Goal: Task Accomplishment & Management: Manage account settings

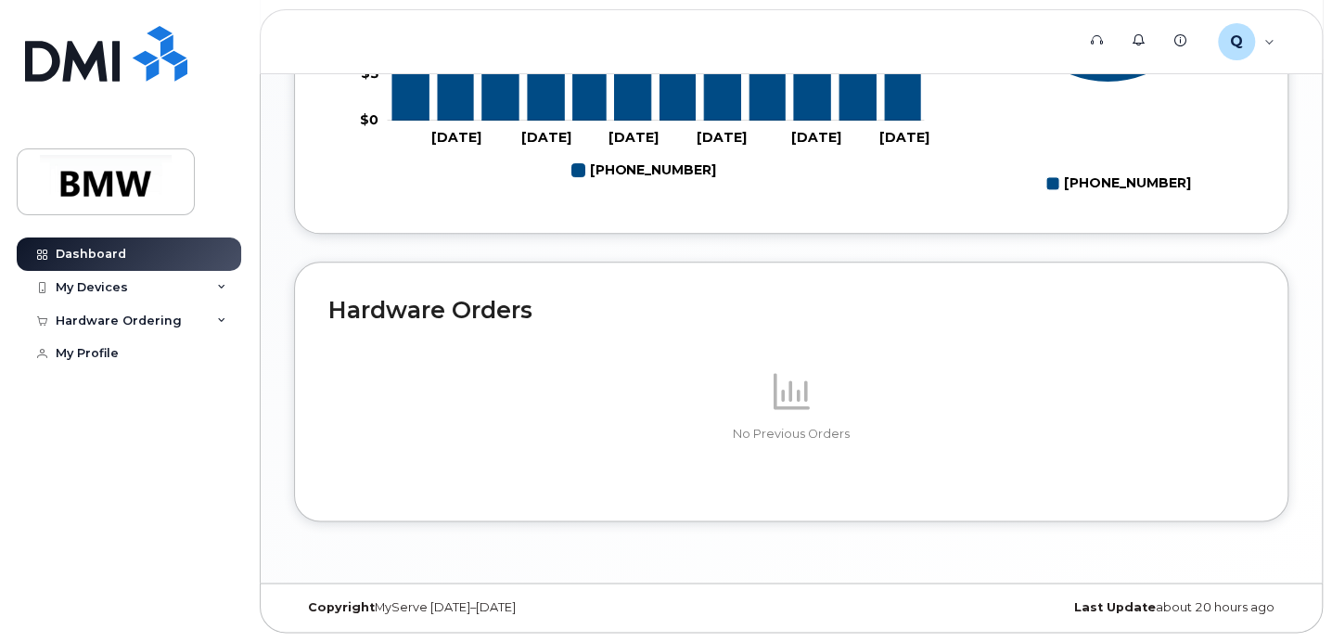
scroll to position [1031, 0]
click at [101, 285] on div "My Devices" at bounding box center [92, 287] width 72 height 15
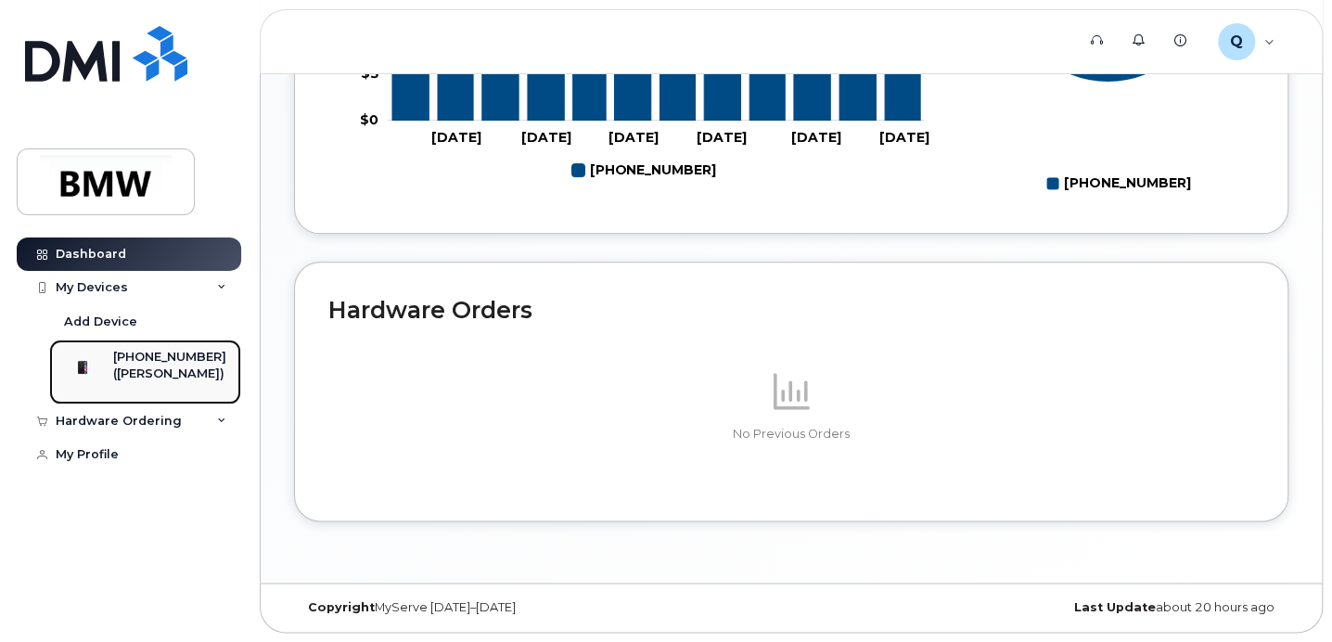
click at [157, 358] on div "[PHONE_NUMBER]" at bounding box center [169, 357] width 113 height 17
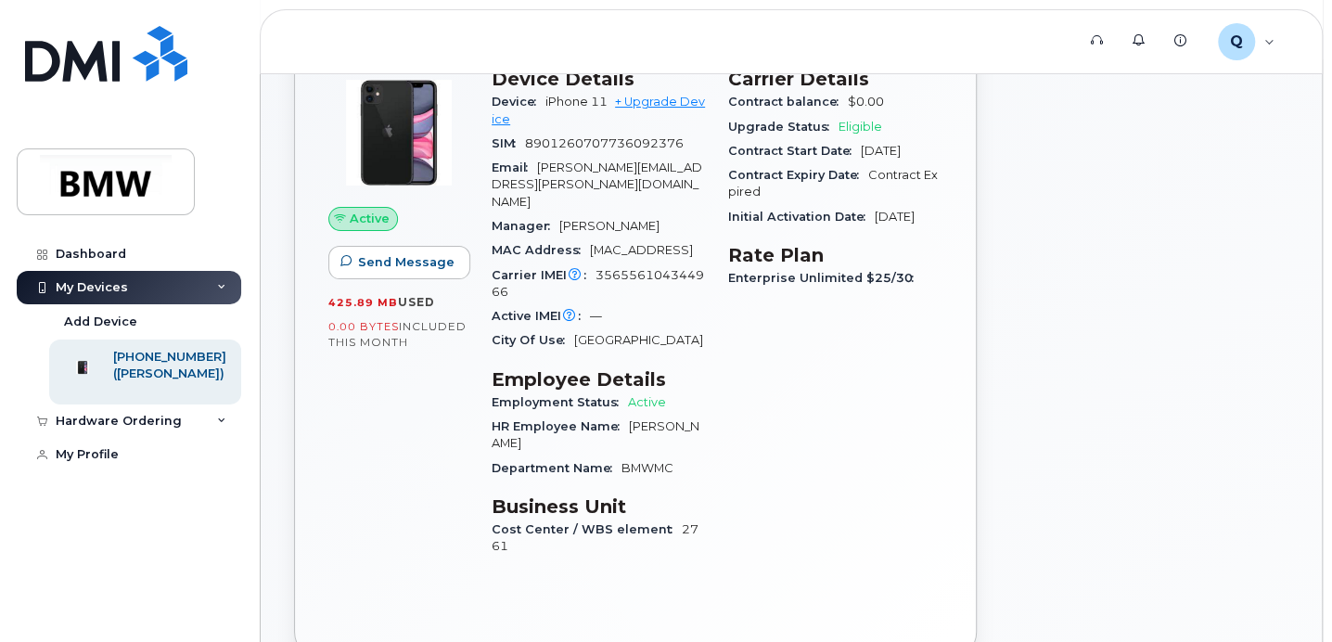
scroll to position [53, 0]
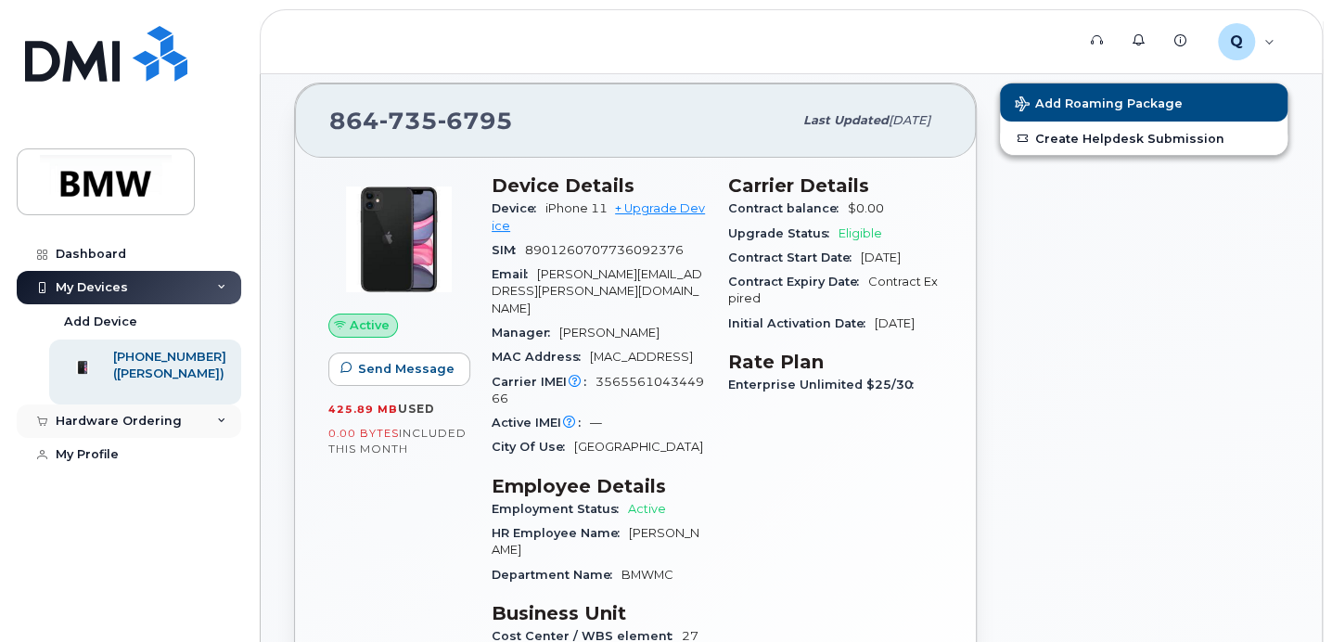
click at [140, 428] on div "Hardware Ordering" at bounding box center [119, 421] width 126 height 15
click at [117, 464] on div "New Order" at bounding box center [99, 455] width 70 height 17
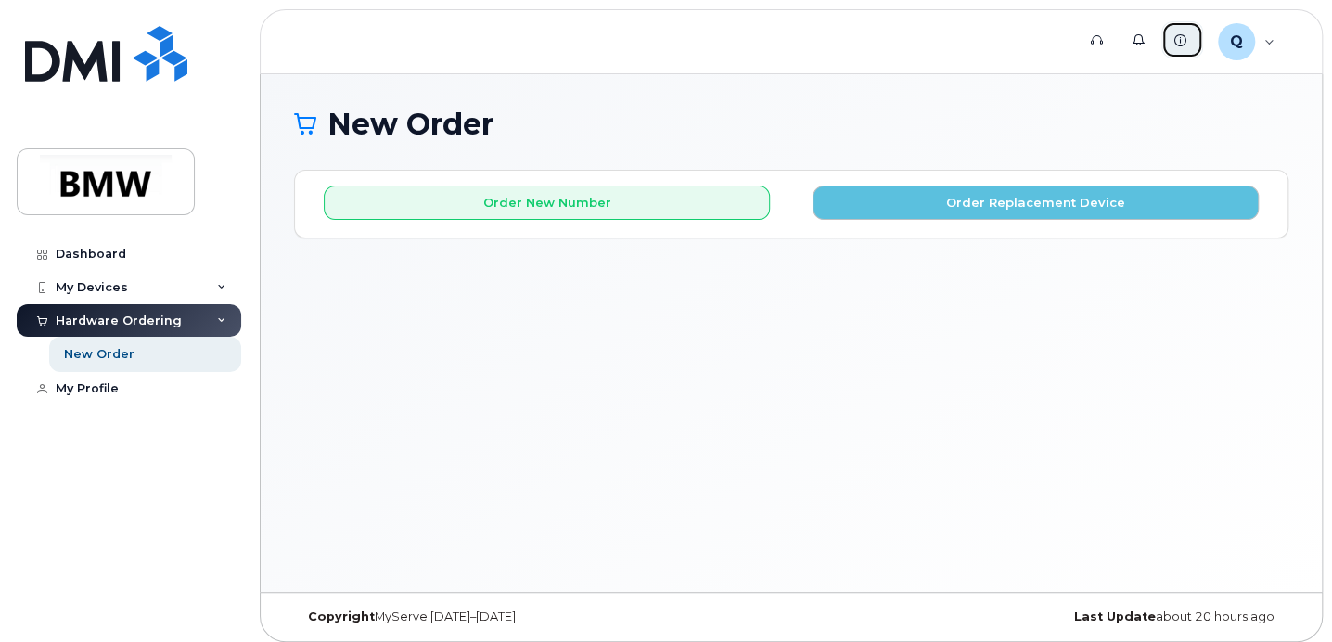
click at [0, 0] on span "Knowledge Base" at bounding box center [0, 0] width 0 height 0
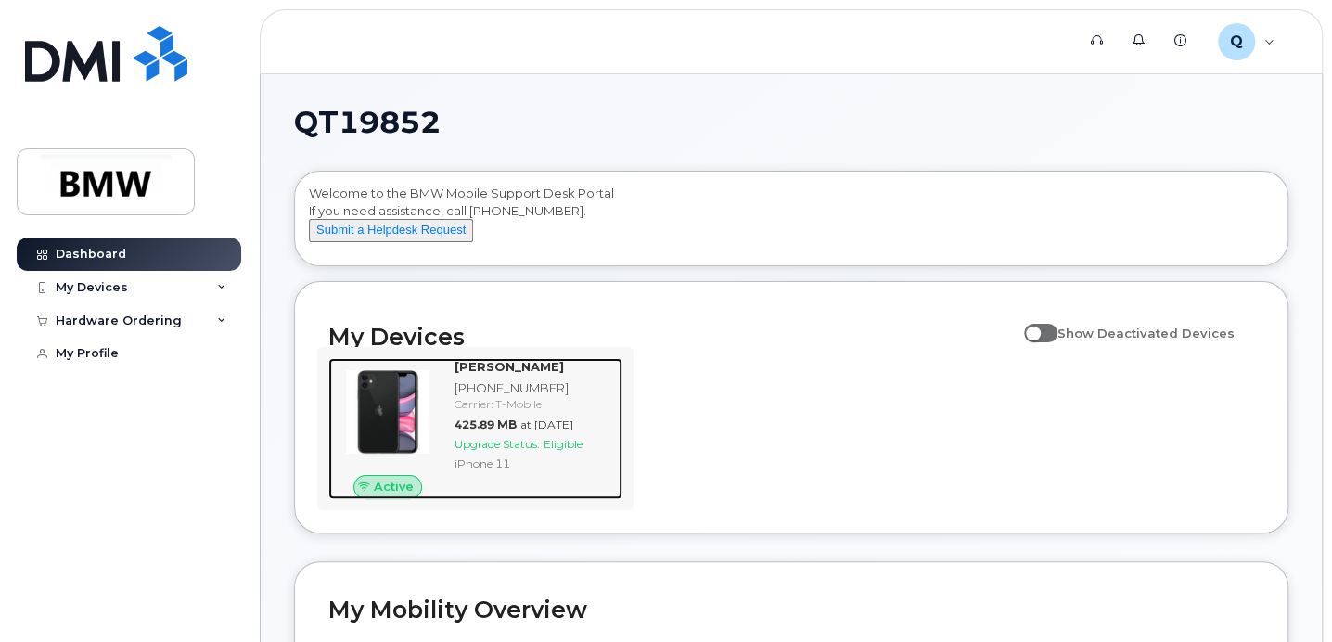
click at [399, 445] on img at bounding box center [387, 411] width 89 height 89
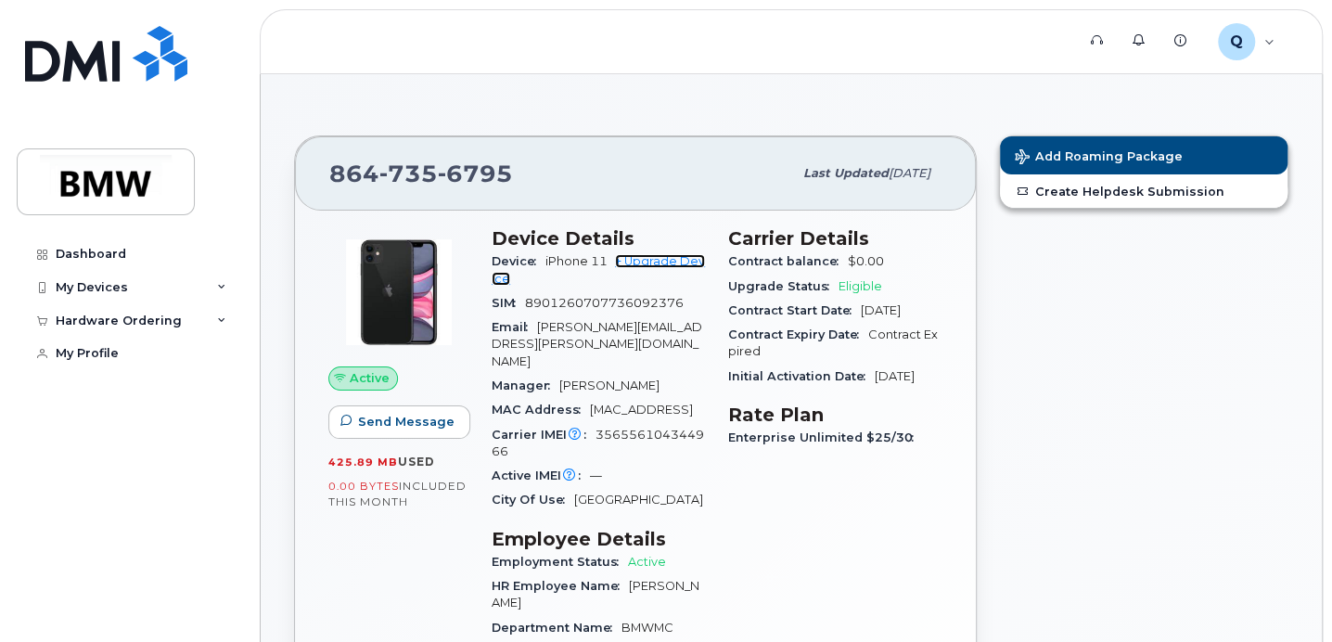
click at [660, 263] on link "+ Upgrade Device" at bounding box center [597, 269] width 213 height 31
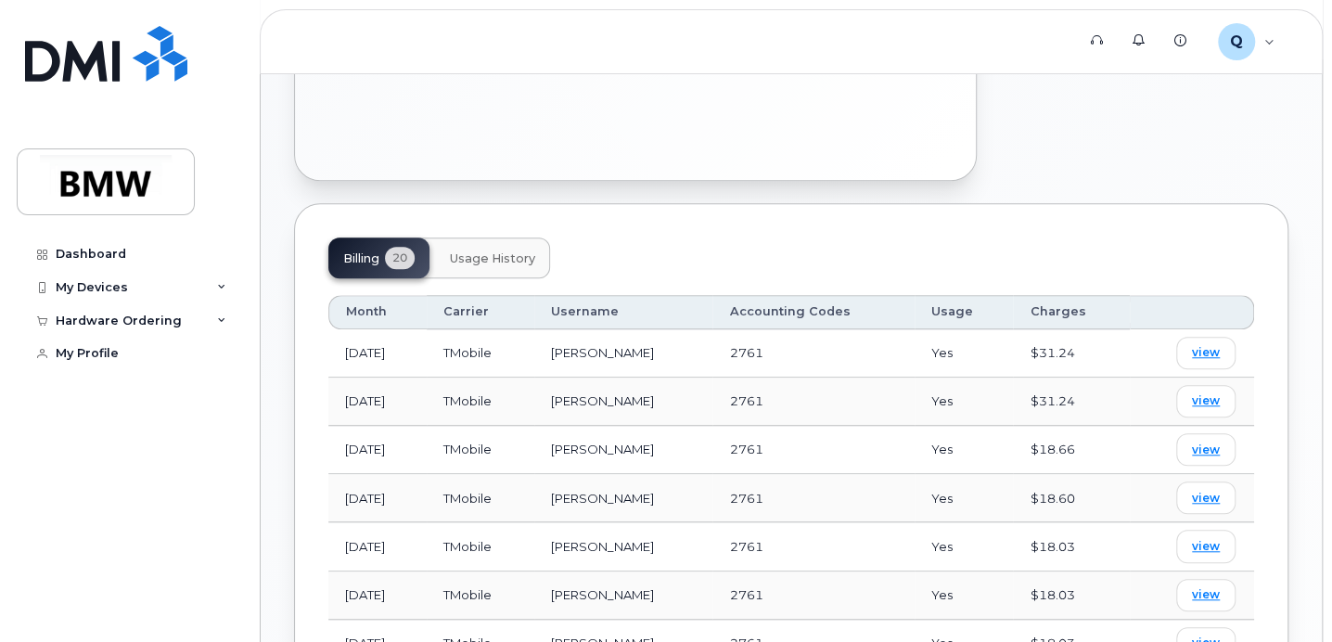
scroll to position [649, 0]
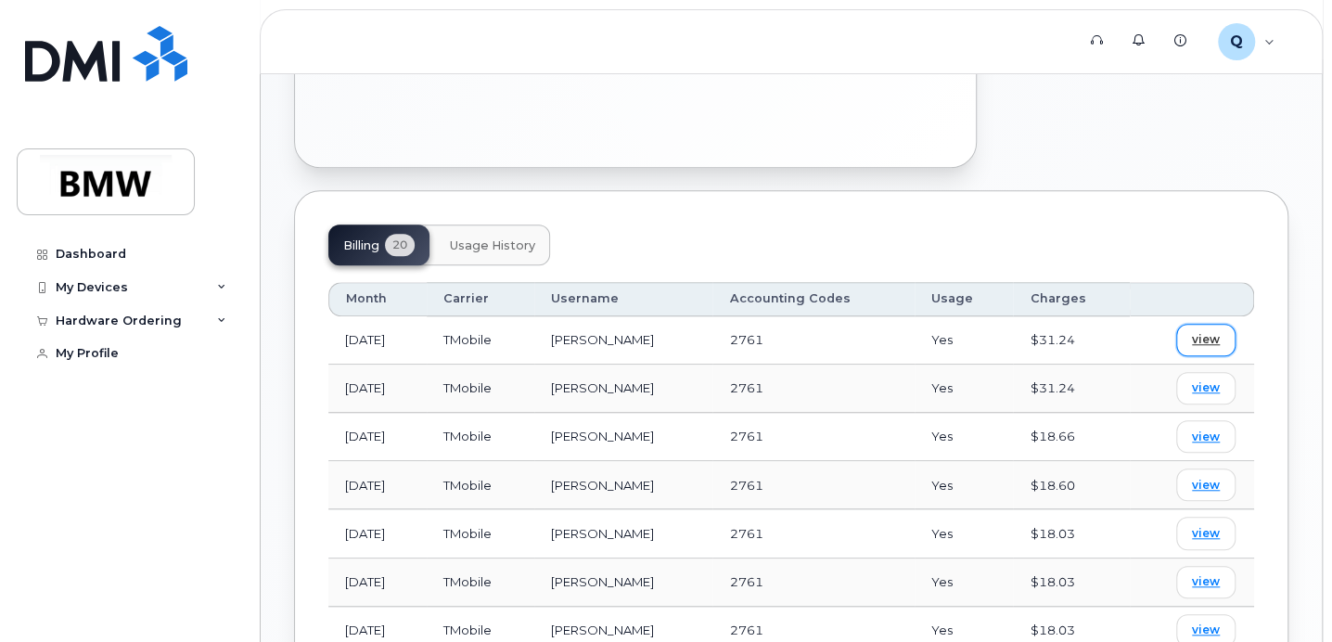
click at [1212, 331] on span "view" at bounding box center [1206, 339] width 28 height 17
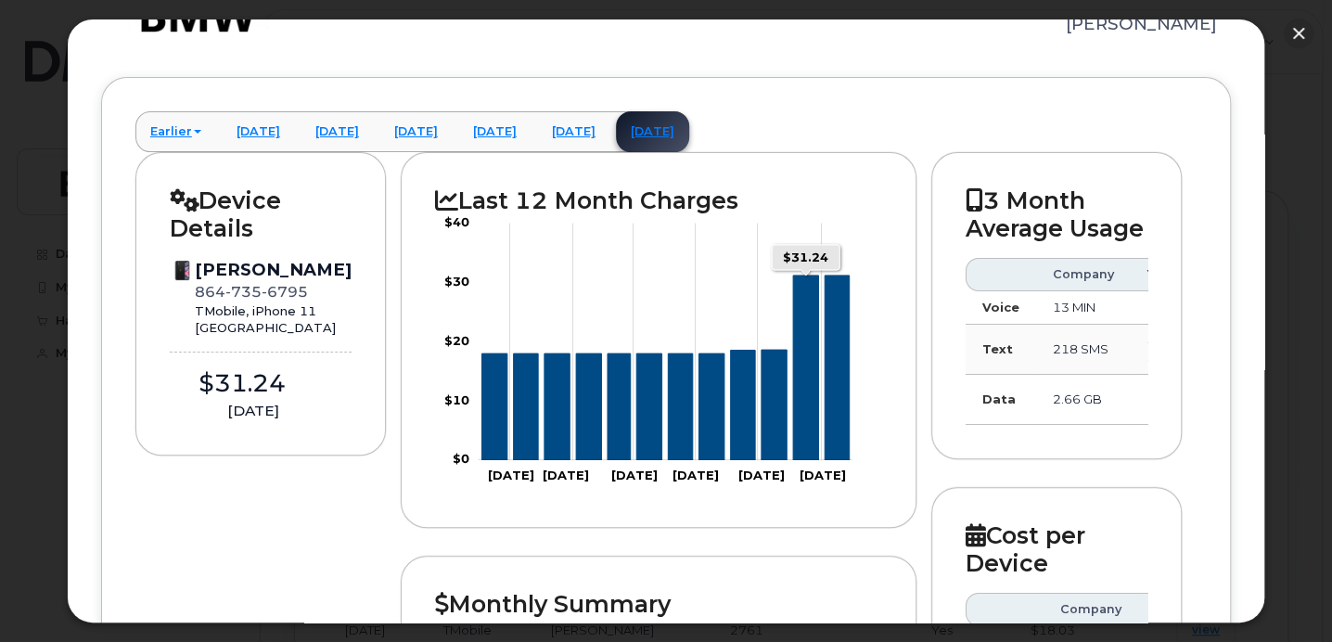
scroll to position [93, 0]
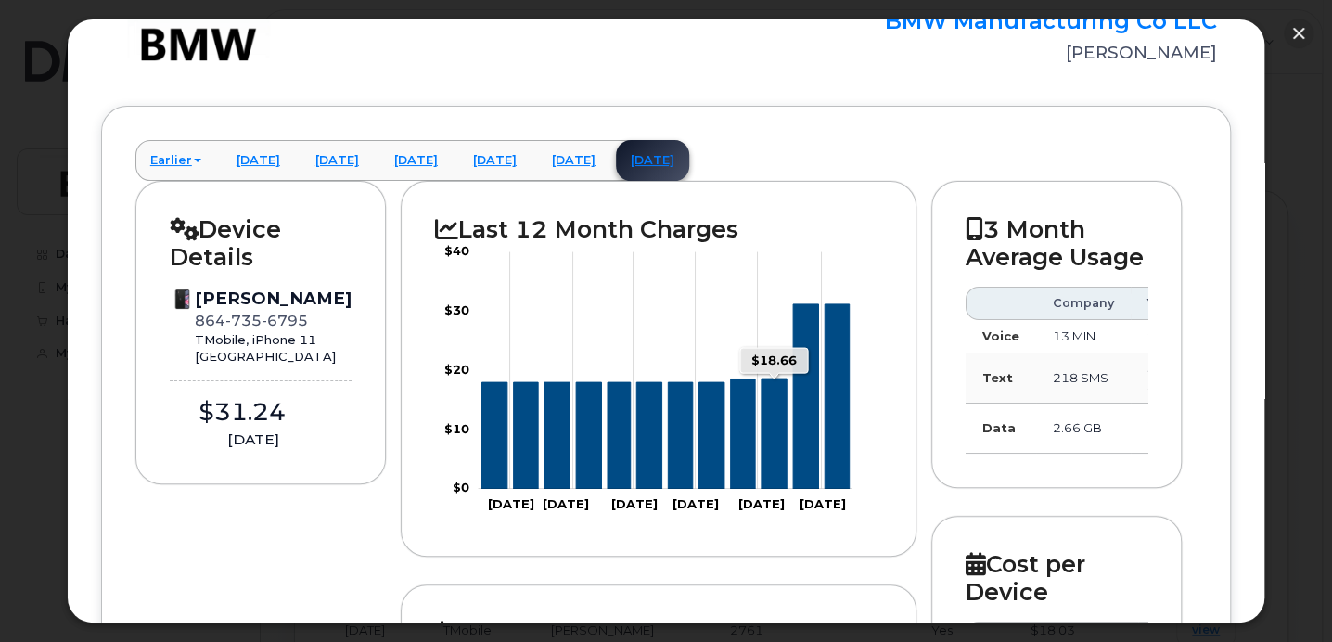
click at [769, 453] on icon "Series" at bounding box center [773, 433] width 25 height 110
click at [610, 159] on link "August 2025" at bounding box center [573, 160] width 73 height 41
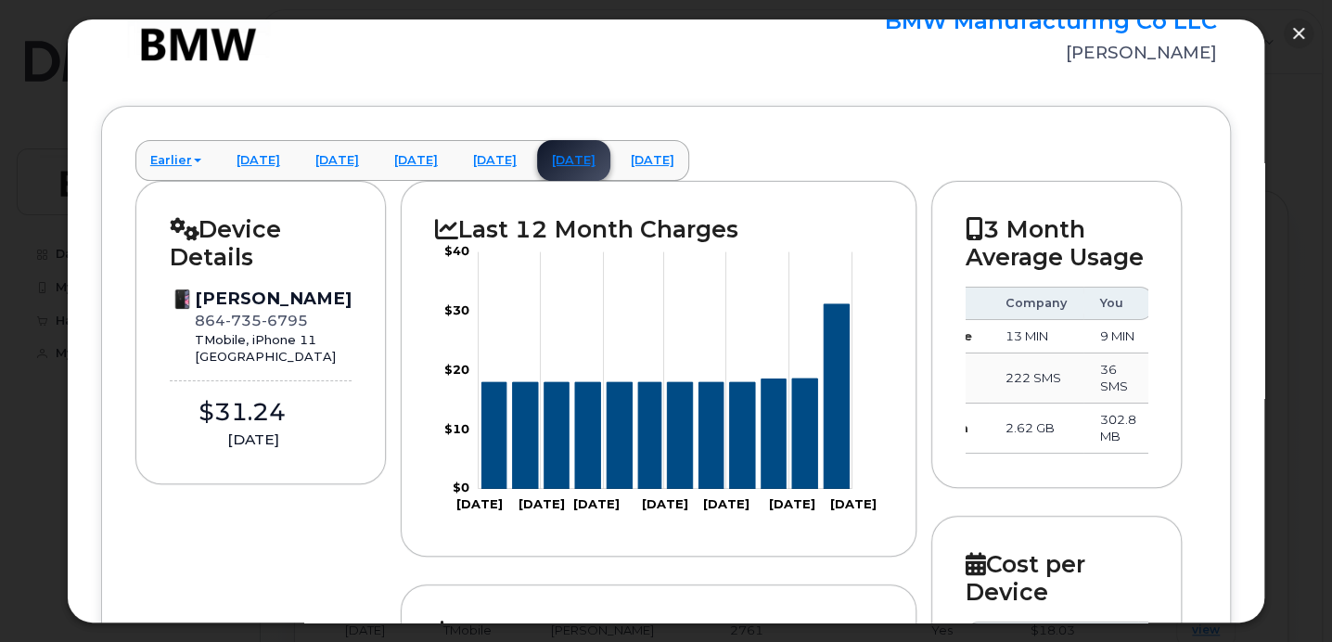
scroll to position [0, 0]
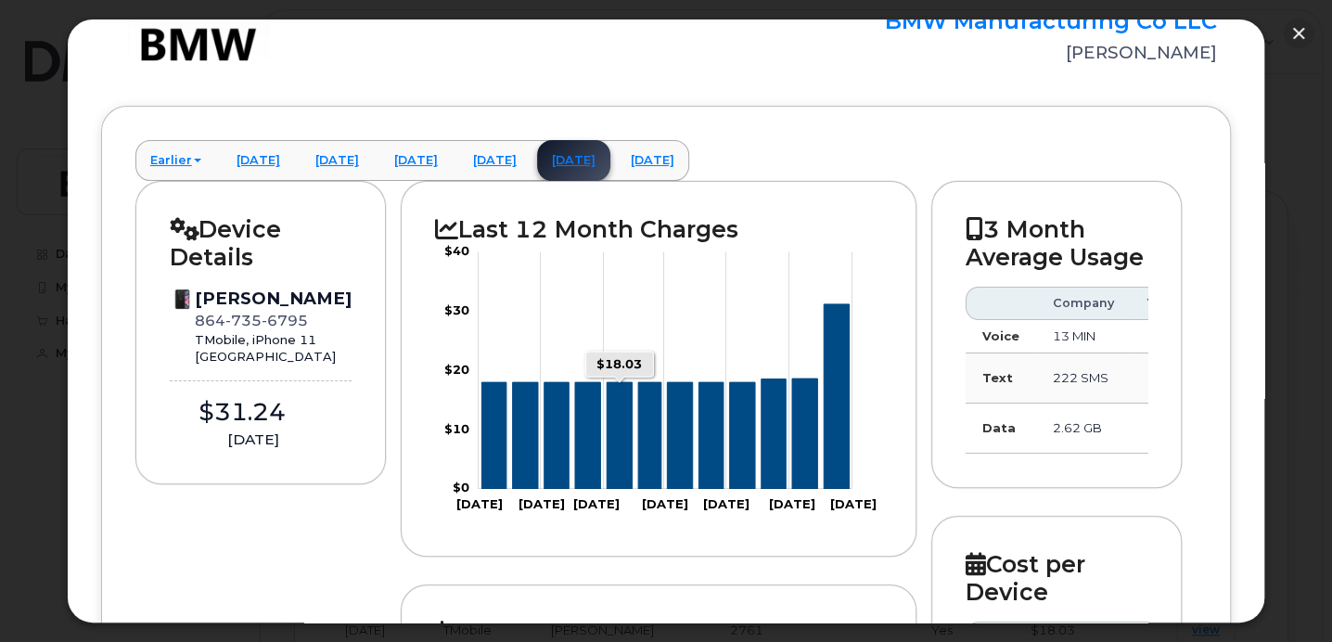
click at [619, 452] on icon "Series" at bounding box center [618, 435] width 25 height 107
